Goal: Task Accomplishment & Management: Use online tool/utility

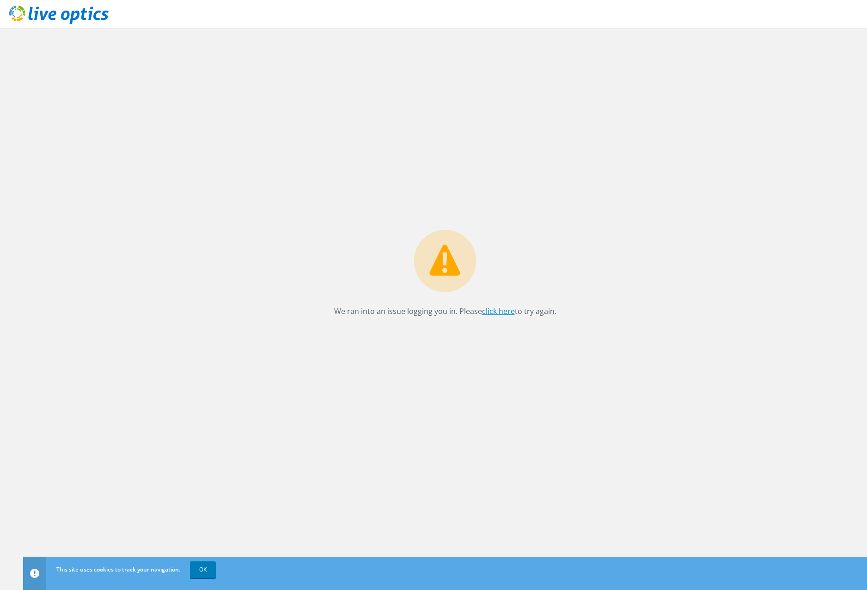
click at [502, 310] on link "click here" at bounding box center [498, 311] width 33 height 10
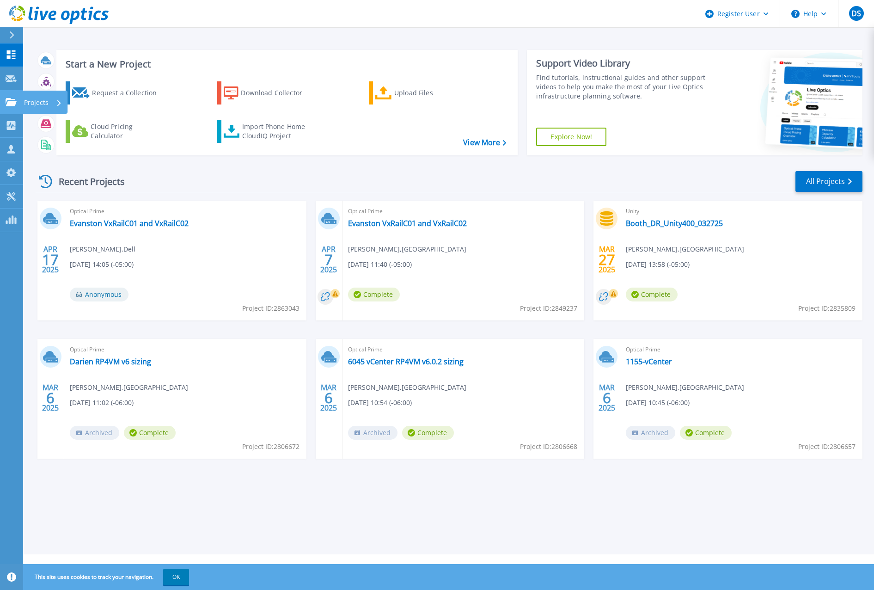
click at [7, 105] on icon at bounding box center [11, 102] width 11 height 8
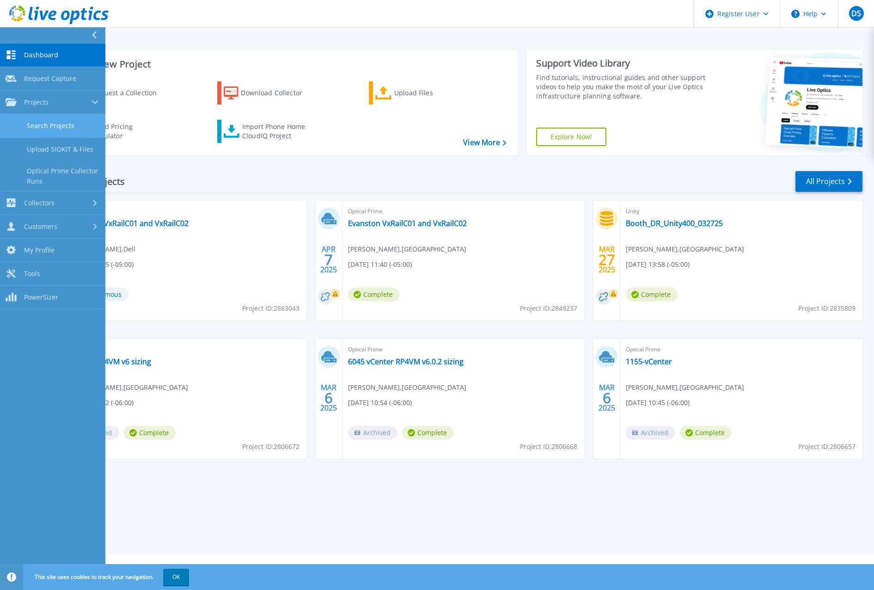
click at [52, 120] on link "Search Projects" at bounding box center [52, 126] width 105 height 24
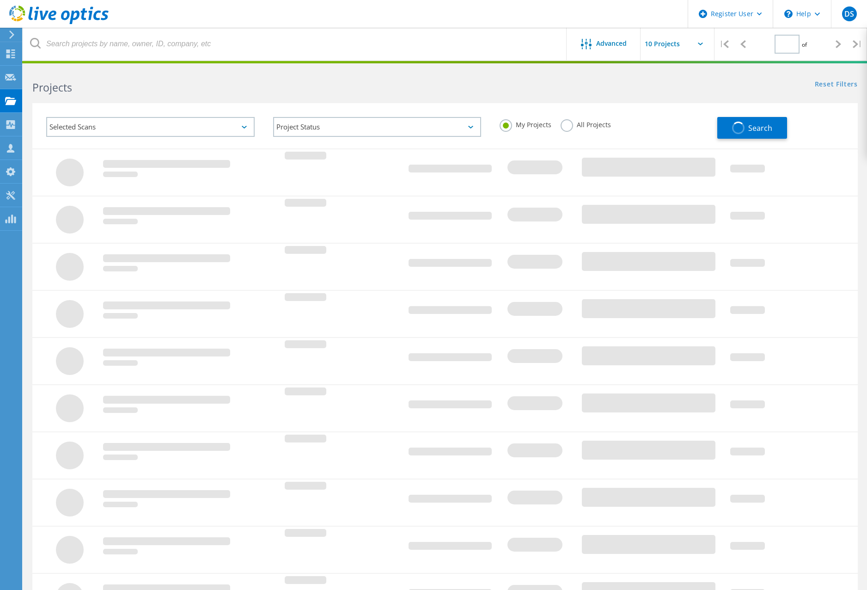
type input "1"
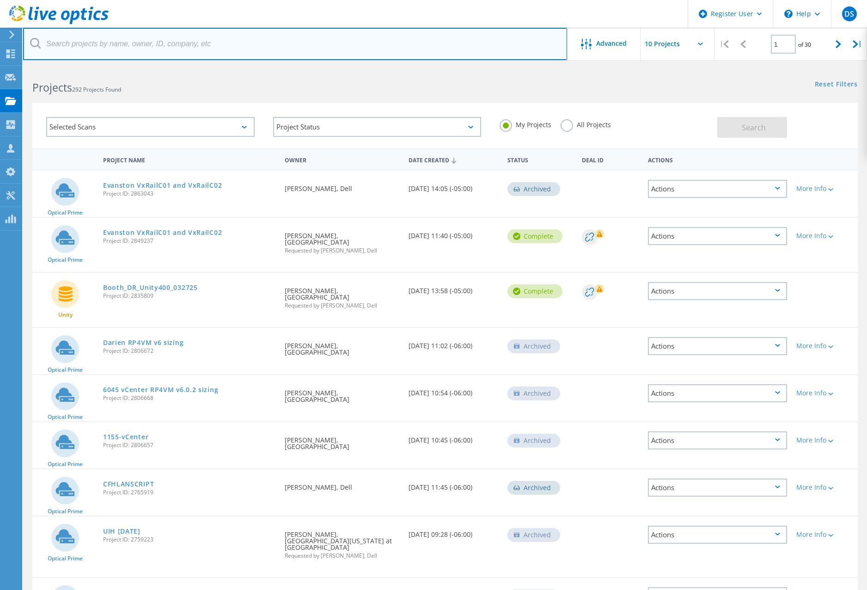
click at [202, 43] on input "text" at bounding box center [295, 44] width 544 height 32
type input "i"
click at [202, 43] on input "text" at bounding box center [295, 44] width 544 height 32
type input "[US_STATE][DOMAIN_NAME]"
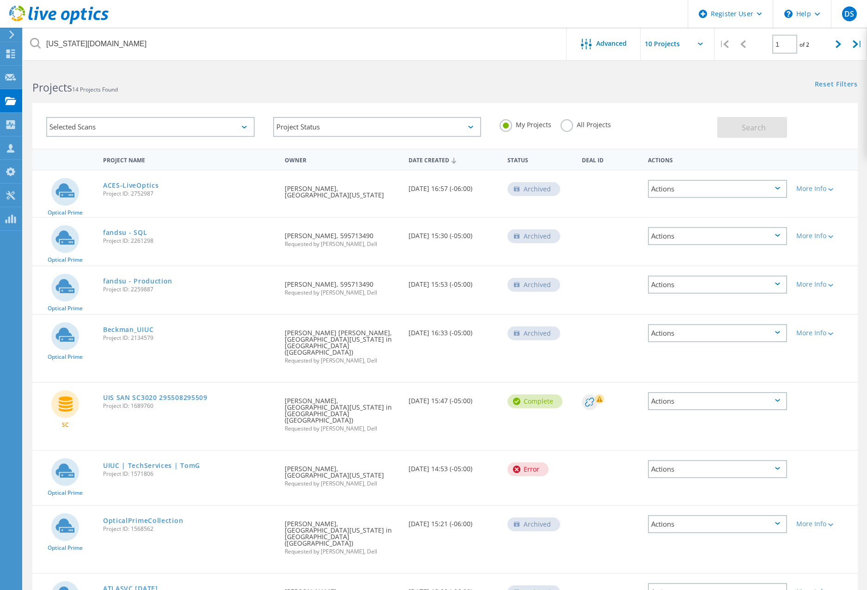
click at [566, 123] on label "All Projects" at bounding box center [586, 123] width 50 height 9
click at [0, 0] on input "All Projects" at bounding box center [0, 0] width 0 height 0
click at [749, 123] on span "Search" at bounding box center [754, 127] width 24 height 10
